Goal: Task Accomplishment & Management: Manage account settings

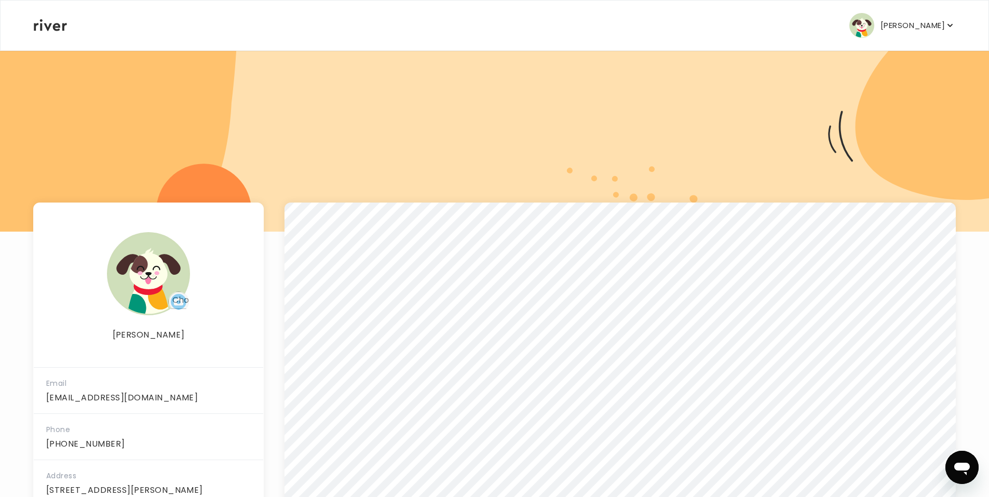
click at [800, 26] on p "[PERSON_NAME]" at bounding box center [913, 25] width 64 height 15
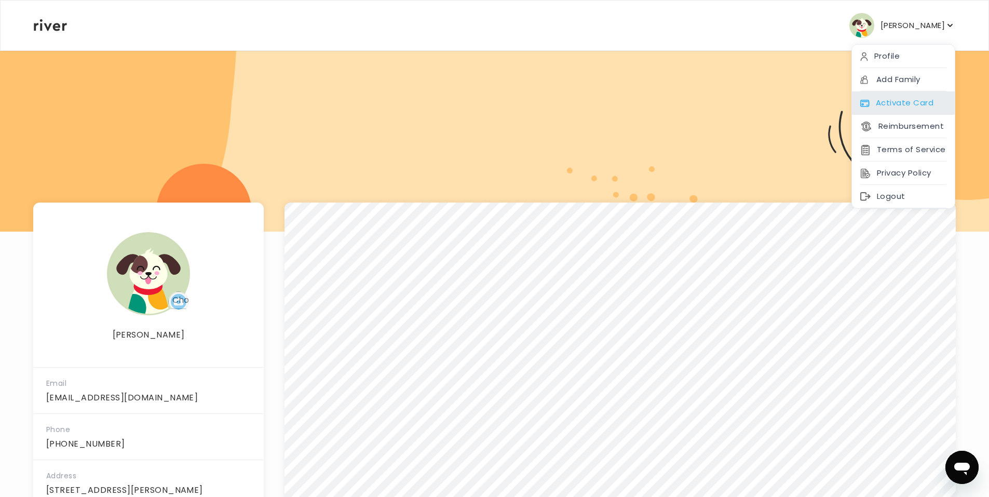
click at [800, 102] on div "Activate Card" at bounding box center [903, 102] width 103 height 23
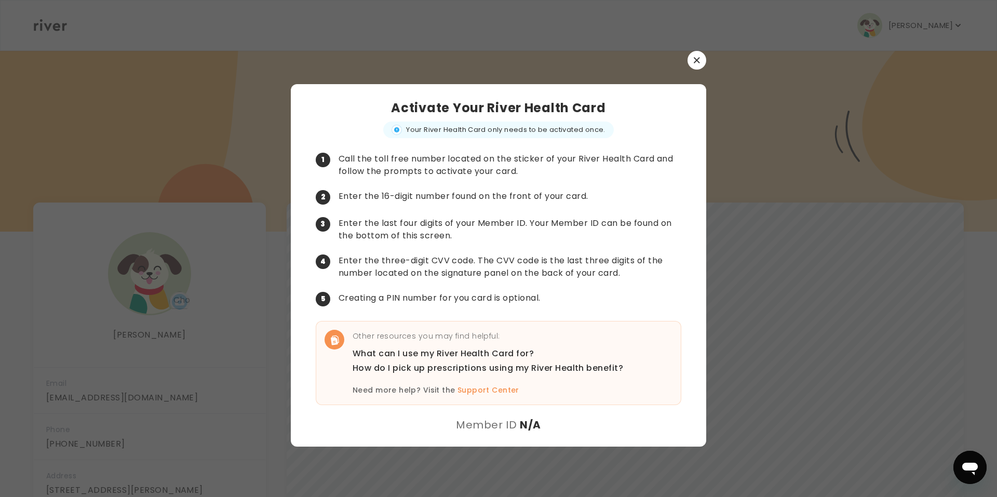
click at [376, 337] on p "Other resources you may find helpful:" at bounding box center [488, 336] width 271 height 12
click at [691, 65] on button "button" at bounding box center [697, 60] width 19 height 19
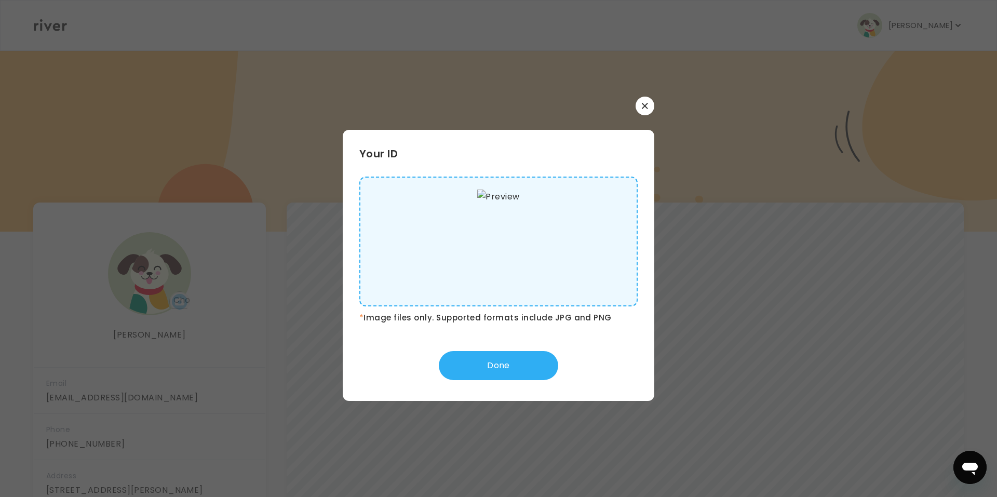
click at [642, 103] on icon "button" at bounding box center [645, 106] width 6 height 6
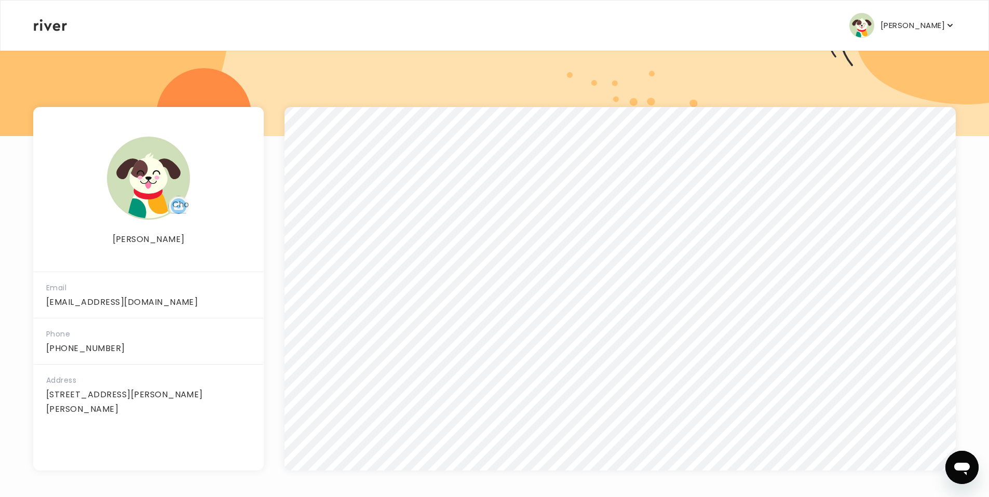
scroll to position [98, 0]
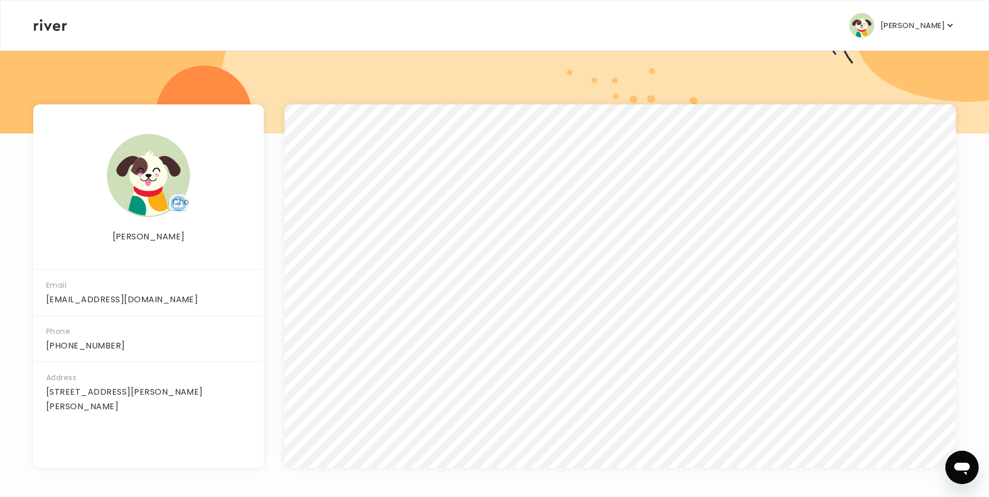
click at [800, 30] on p "[PERSON_NAME]" at bounding box center [913, 25] width 64 height 15
click at [732, 83] on div at bounding box center [494, 43] width 989 height 182
click at [262, 233] on p "[PERSON_NAME]" at bounding box center [149, 237] width 230 height 15
click at [800, 21] on p "[PERSON_NAME]" at bounding box center [913, 25] width 64 height 15
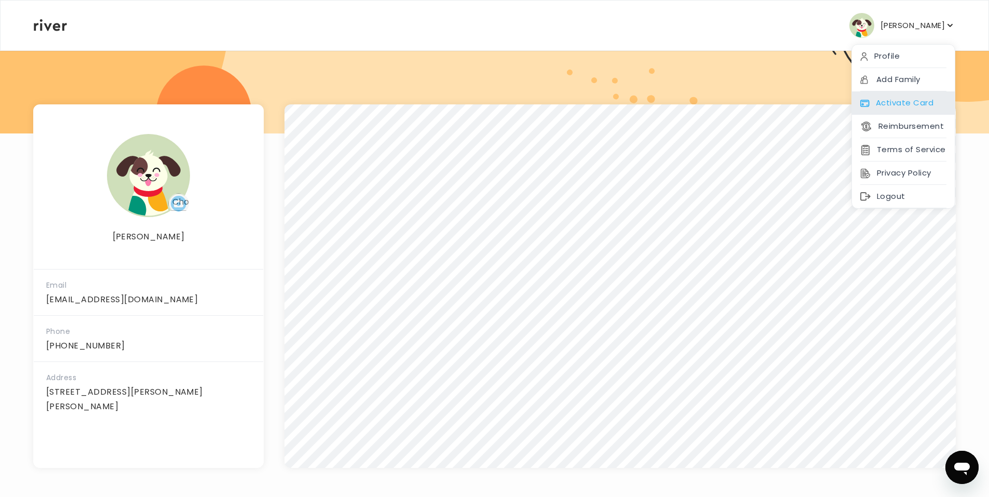
click at [800, 108] on div "Activate Card" at bounding box center [903, 102] width 103 height 23
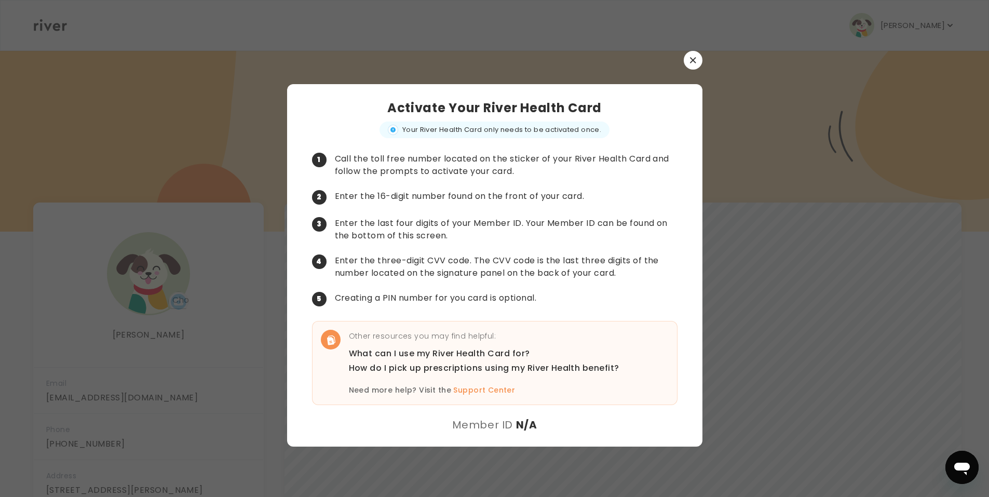
scroll to position [0, 0]
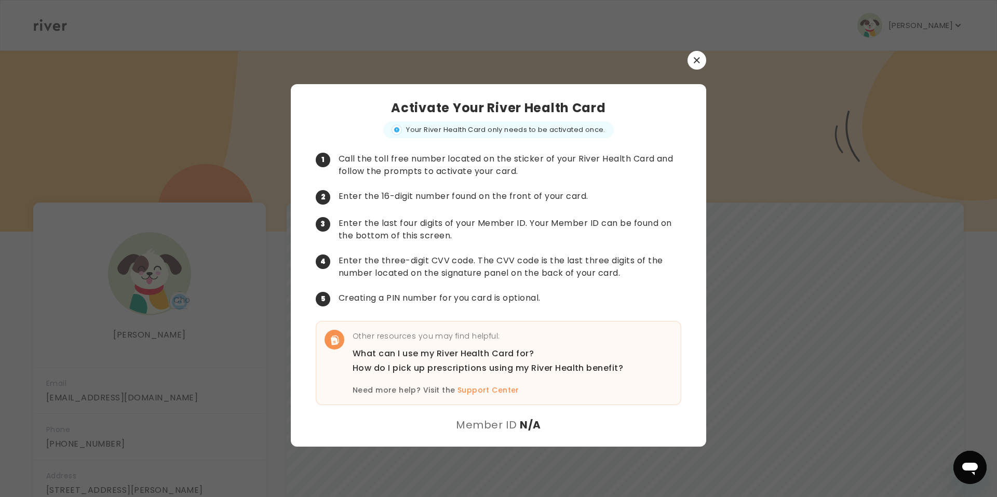
click at [697, 60] on icon "button" at bounding box center [697, 60] width 6 height 6
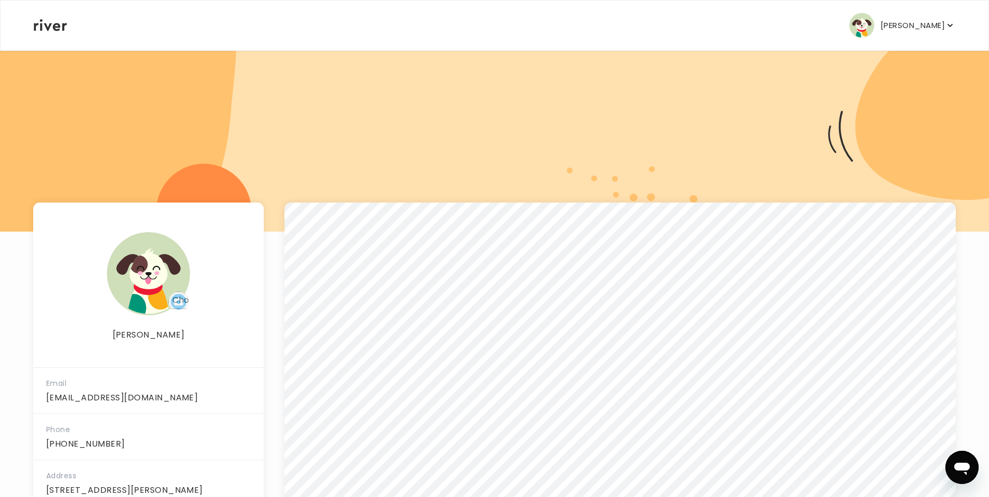
scroll to position [98, 0]
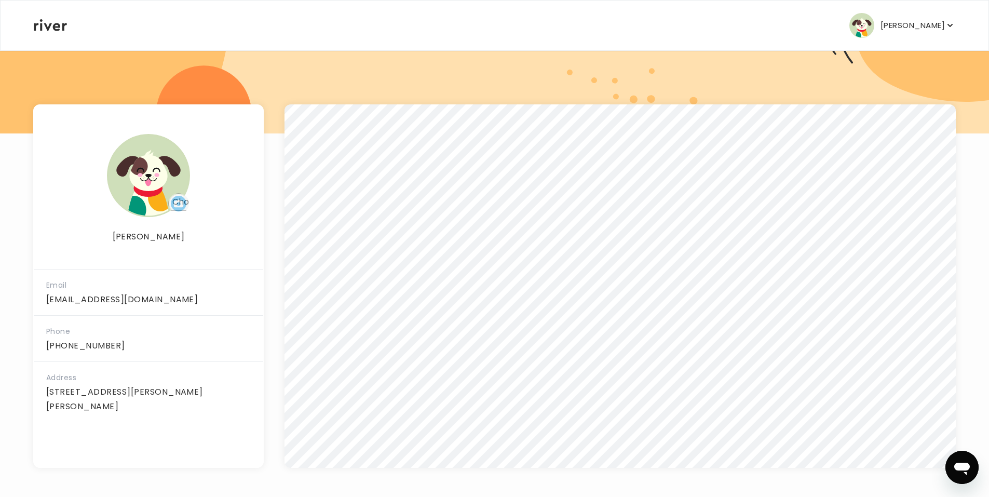
click at [800, 28] on p "[PERSON_NAME]" at bounding box center [913, 25] width 64 height 15
